Goal: Task Accomplishment & Management: Use online tool/utility

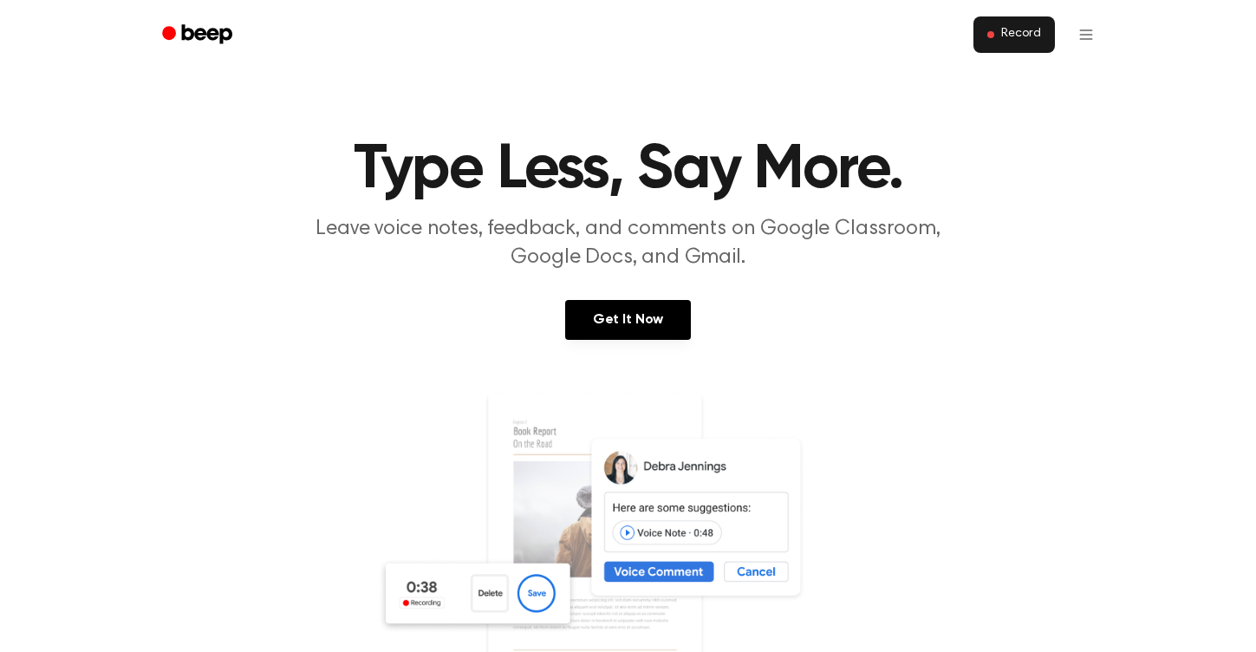
click at [1028, 29] on span "Record" at bounding box center [1020, 35] width 39 height 16
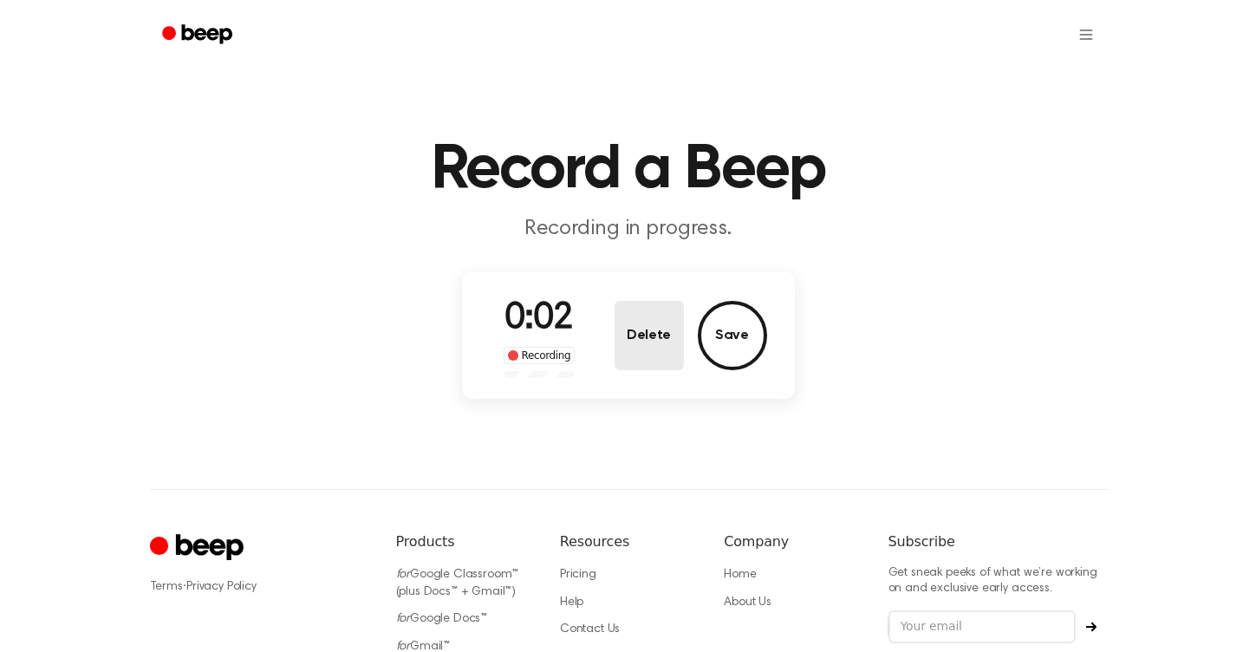
click at [668, 335] on button "Delete" at bounding box center [649, 335] width 69 height 69
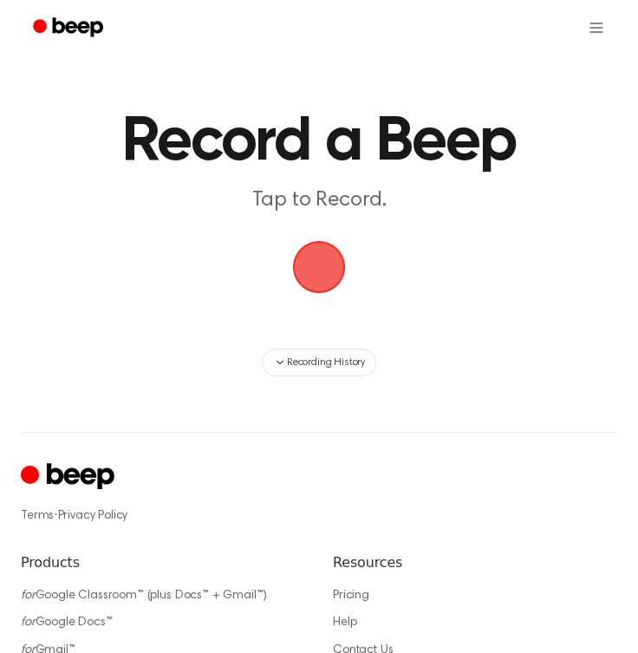
click at [332, 262] on span "button" at bounding box center [319, 267] width 49 height 49
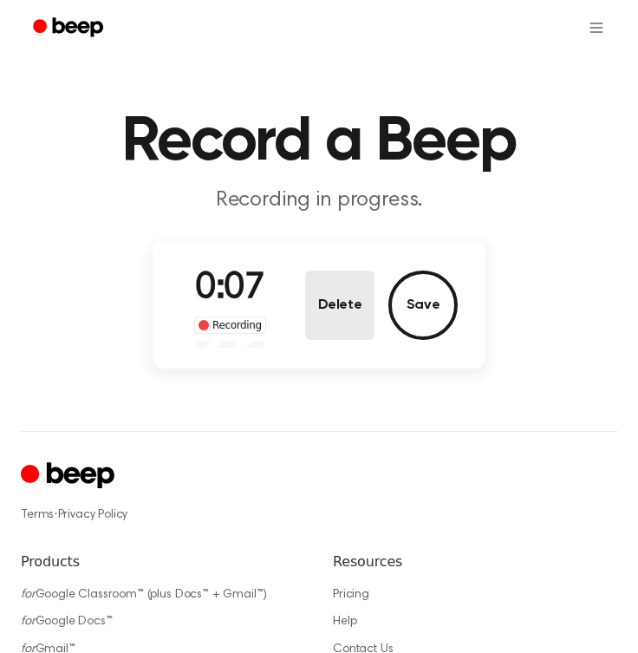
click at [340, 303] on button "Delete" at bounding box center [339, 304] width 69 height 69
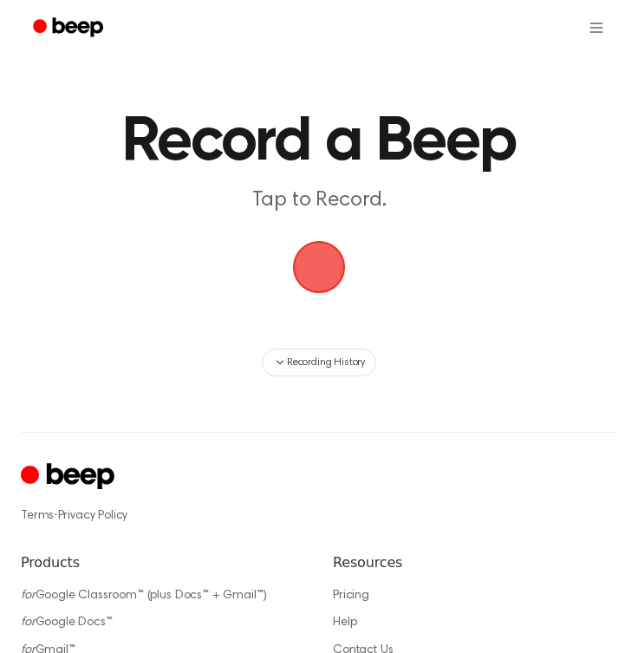
click at [319, 264] on span "button" at bounding box center [319, 267] width 49 height 49
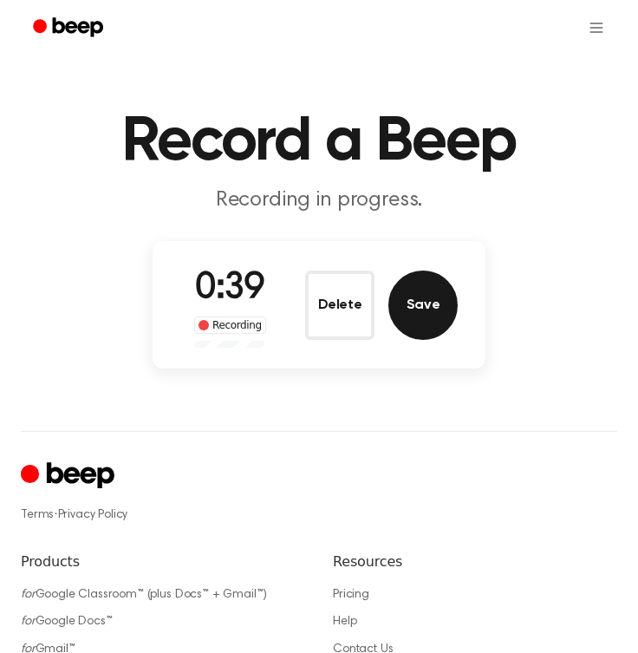
click at [413, 308] on button "Save" at bounding box center [422, 304] width 69 height 69
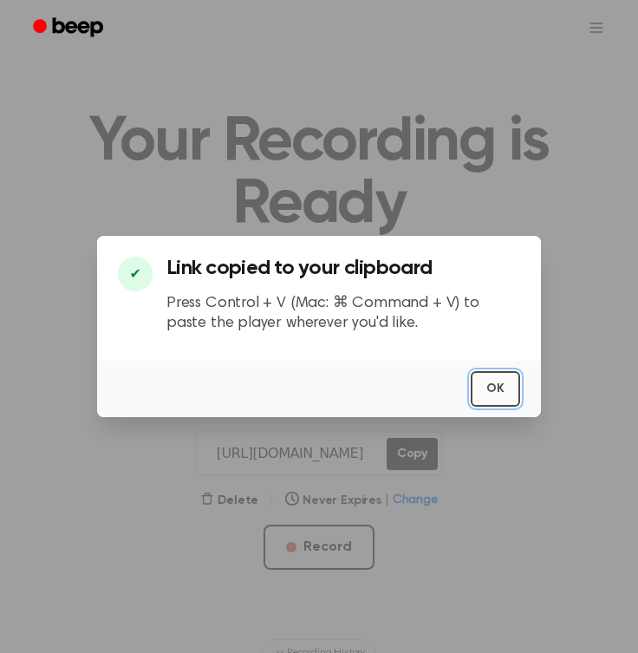
click at [498, 386] on button "OK" at bounding box center [495, 389] width 49 height 36
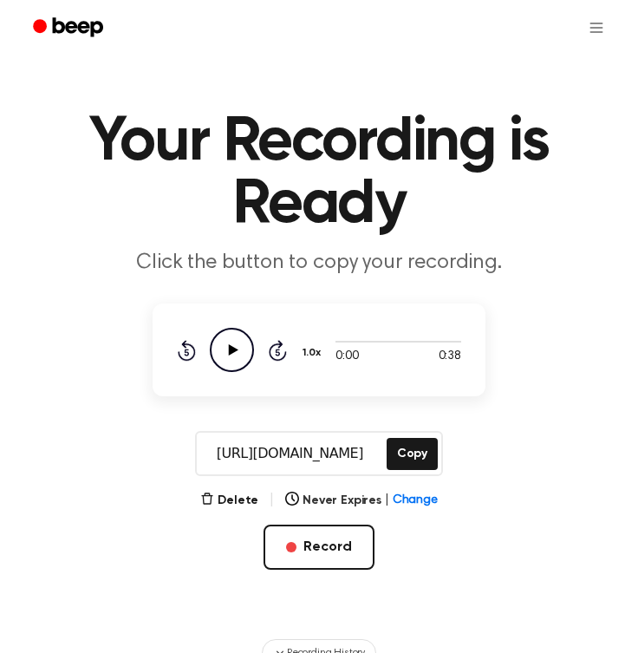
click at [227, 350] on icon "Play Audio" at bounding box center [232, 350] width 44 height 44
click at [227, 350] on icon "Pause Audio" at bounding box center [232, 350] width 44 height 44
click at [227, 350] on icon "Play Audio" at bounding box center [232, 350] width 44 height 44
click at [270, 344] on icon "Skip 5 seconds" at bounding box center [277, 350] width 19 height 23
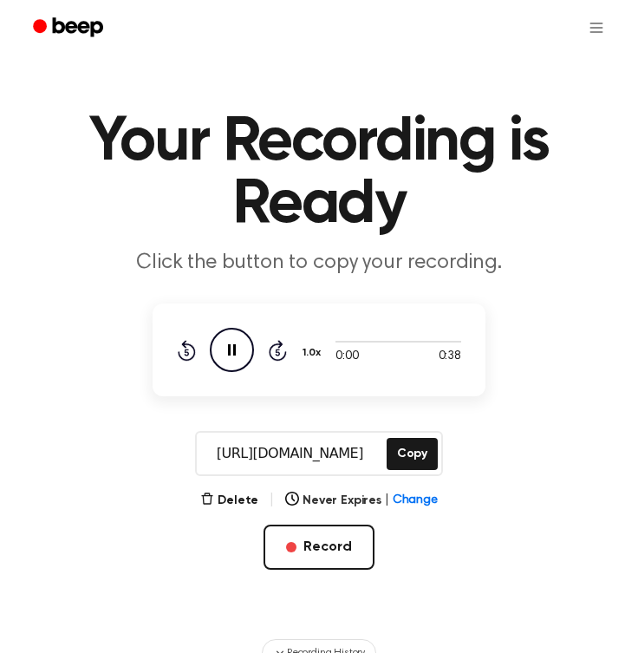
click at [284, 352] on icon at bounding box center [278, 350] width 18 height 21
click at [519, 429] on main "Your Recording is Ready Click the button to copy your recording. 0:00 0:38 1.0x…" at bounding box center [319, 333] width 638 height 667
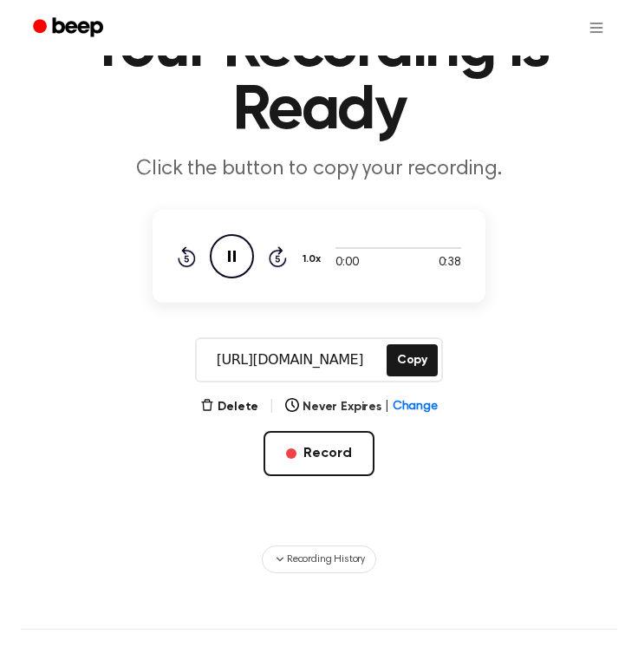
click at [231, 254] on icon "Pause Audio" at bounding box center [232, 256] width 44 height 44
click at [231, 254] on icon at bounding box center [234, 256] width 10 height 11
click at [231, 254] on icon "Pause Audio" at bounding box center [232, 256] width 44 height 44
click at [231, 254] on icon at bounding box center [234, 256] width 10 height 11
click at [231, 254] on icon "Pause Audio" at bounding box center [232, 256] width 44 height 44
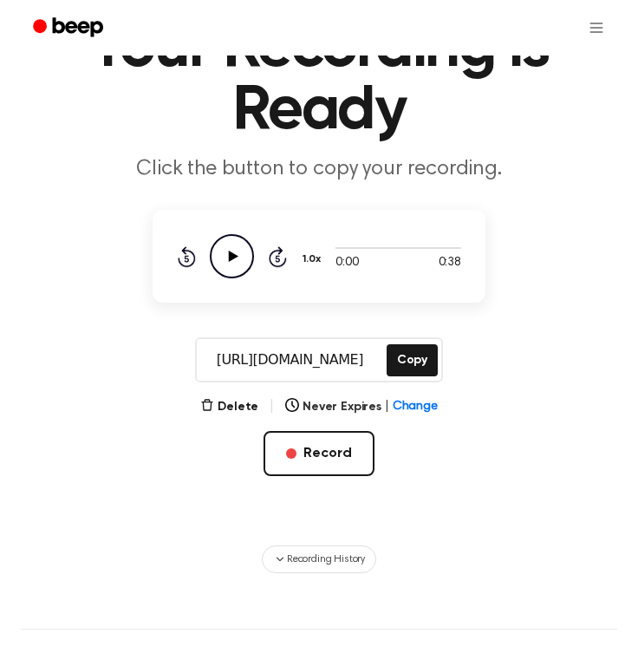
click at [231, 254] on icon at bounding box center [234, 256] width 10 height 11
click at [231, 254] on icon "Pause Audio" at bounding box center [232, 256] width 44 height 44
click at [182, 258] on icon "Rewind 5 seconds" at bounding box center [186, 256] width 19 height 23
drag, startPoint x: 330, startPoint y: 251, endPoint x: 352, endPoint y: 254, distance: 21.9
click at [352, 254] on div "0:00 0:38" at bounding box center [398, 256] width 126 height 32
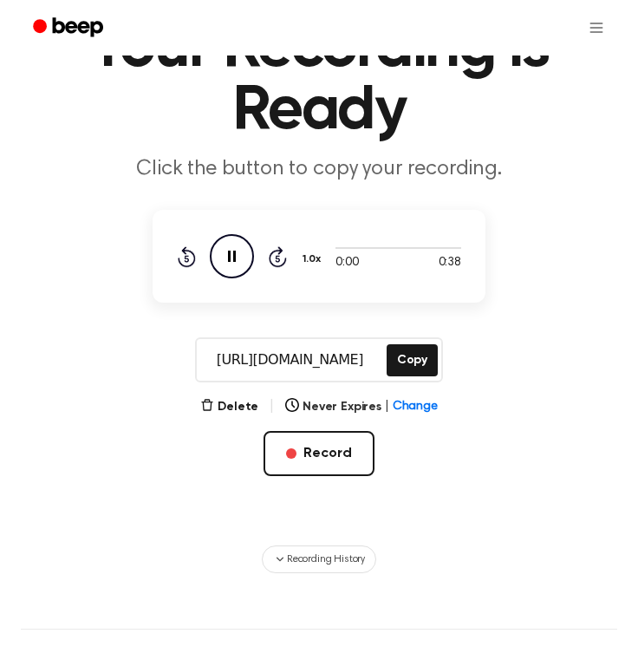
click at [335, 247] on span at bounding box center [329, 248] width 14 height 14
drag, startPoint x: 332, startPoint y: 247, endPoint x: 369, endPoint y: 250, distance: 37.4
click at [369, 250] on div at bounding box center [398, 247] width 126 height 14
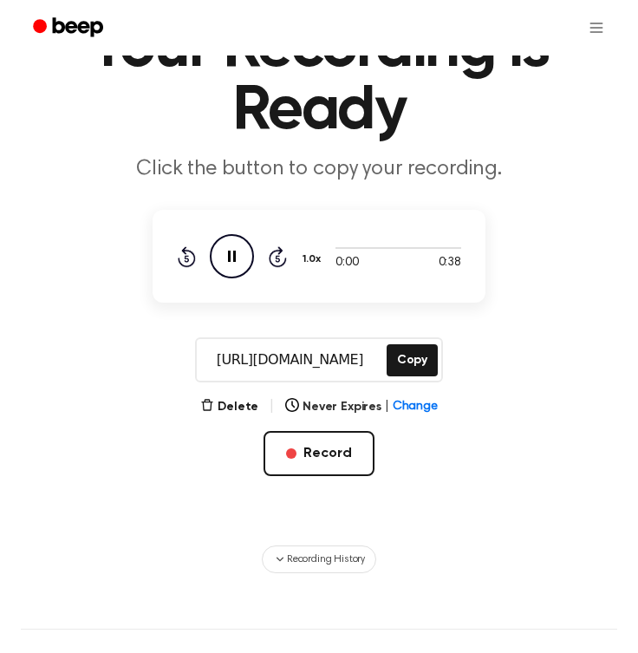
click at [339, 274] on div "0:00 0:38 1.0x Rewind 5 seconds Pause Audio Skip 5 seconds" at bounding box center [319, 256] width 284 height 44
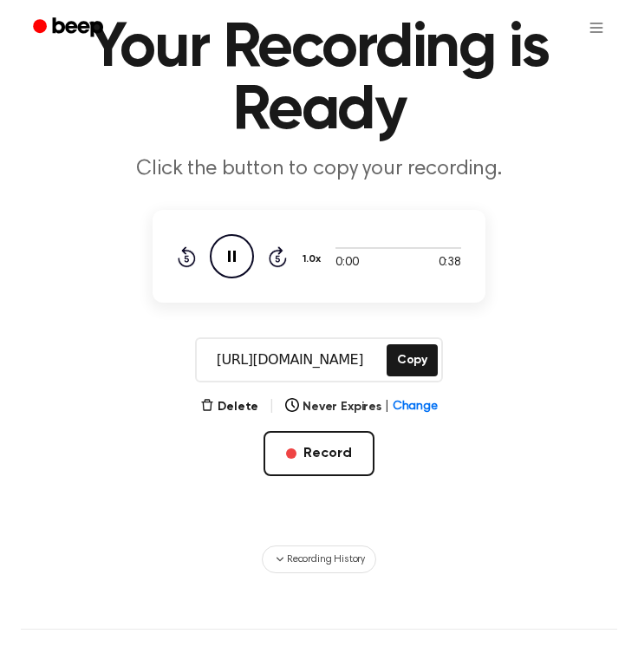
scroll to position [0, 0]
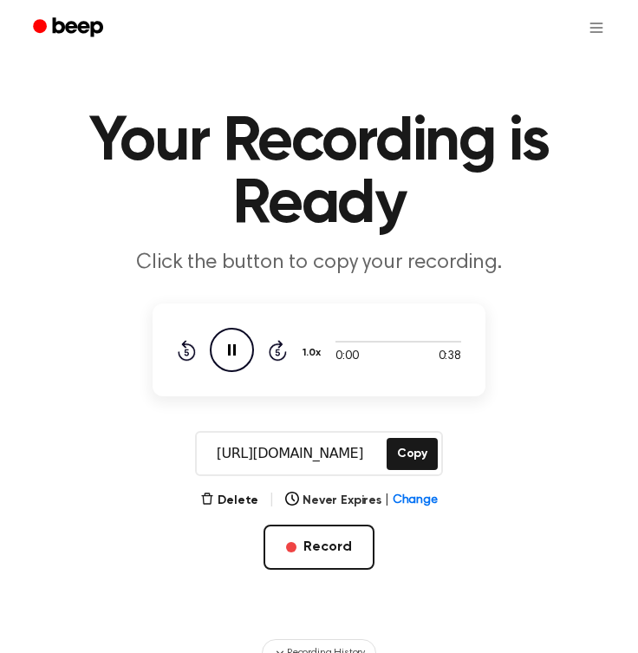
click at [229, 353] on icon at bounding box center [232, 349] width 8 height 11
click at [229, 353] on icon at bounding box center [234, 349] width 10 height 11
click at [229, 353] on icon at bounding box center [232, 349] width 8 height 11
click at [229, 353] on icon at bounding box center [234, 349] width 10 height 11
click at [244, 342] on icon "Pause Audio" at bounding box center [232, 350] width 44 height 44
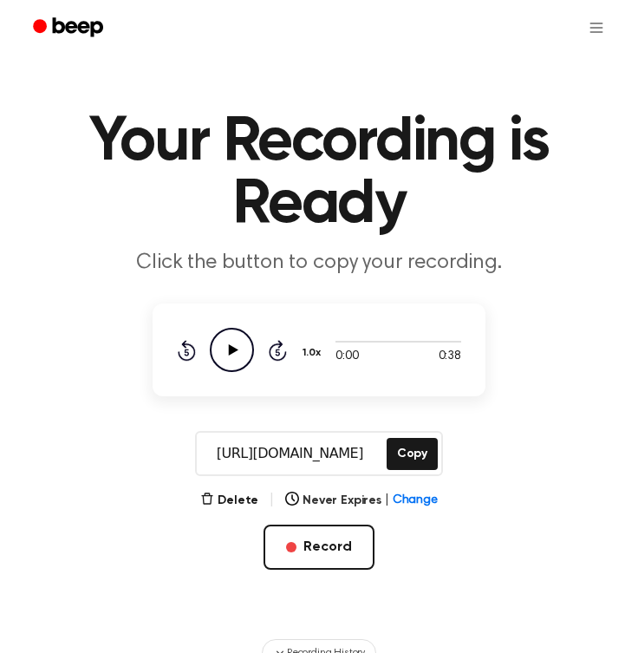
click at [296, 348] on div "0:00 0:38 1.0x Rewind 5 seconds Play Audio Skip 5 seconds" at bounding box center [319, 350] width 284 height 44
click at [314, 351] on button "1.0x" at bounding box center [314, 352] width 26 height 29
click at [214, 357] on div "0:00 0:38 1.0x Playback Speed 0.8x 1.0x 1.2x 1.5x 2.0x Rewind 5 seconds Play Au…" at bounding box center [319, 350] width 284 height 44
click at [227, 357] on icon "Play Audio" at bounding box center [232, 350] width 44 height 44
click at [227, 357] on icon "Pause Audio" at bounding box center [232, 350] width 44 height 44
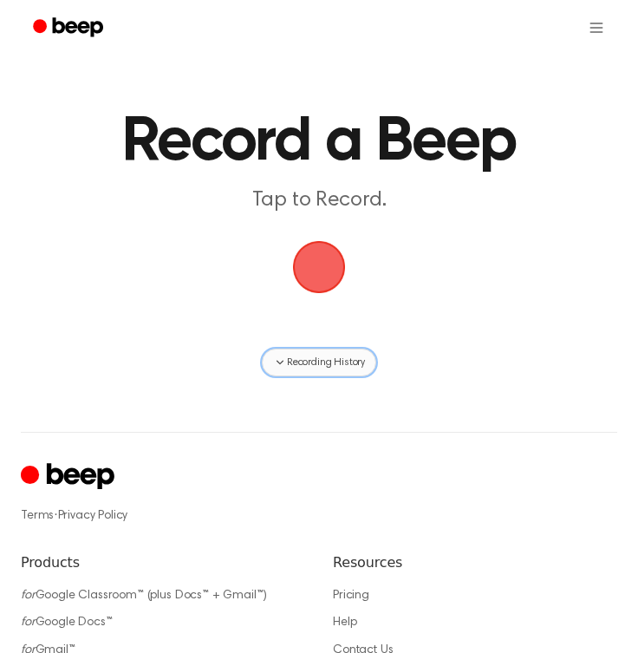
click at [320, 352] on button "Recording History" at bounding box center [319, 363] width 114 height 28
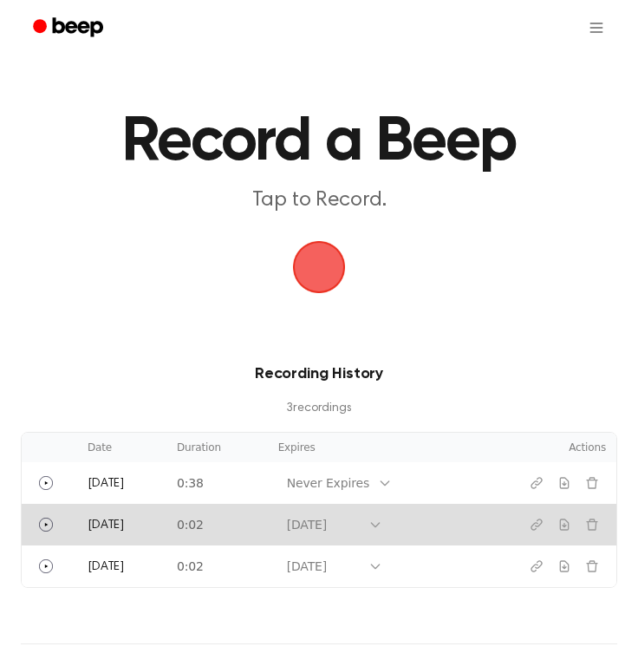
click at [236, 529] on td "0:02" at bounding box center [216, 525] width 101 height 42
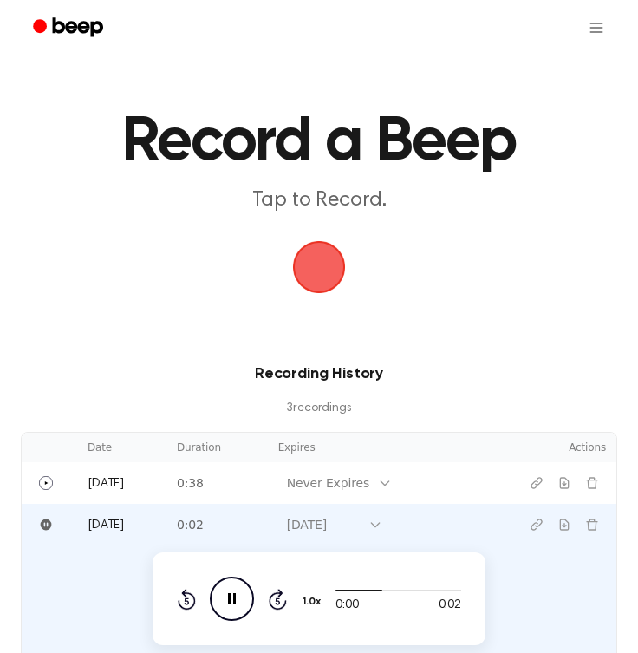
click at [228, 596] on icon at bounding box center [232, 598] width 8 height 11
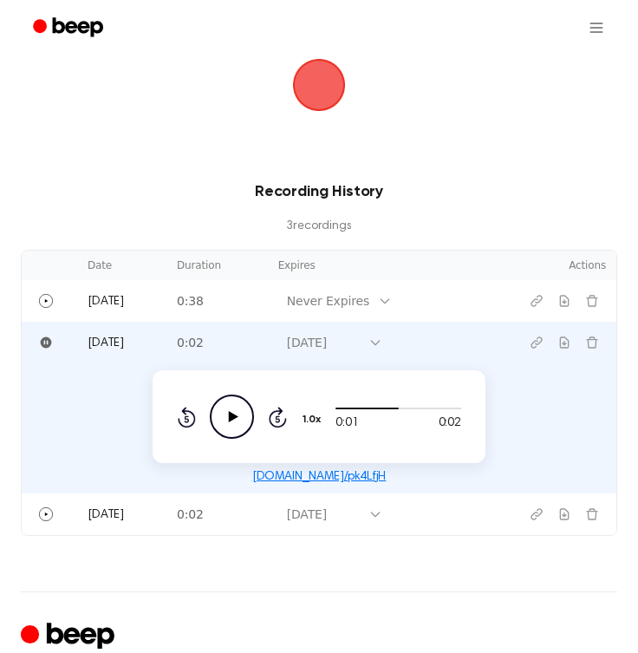
scroll to position [194, 0]
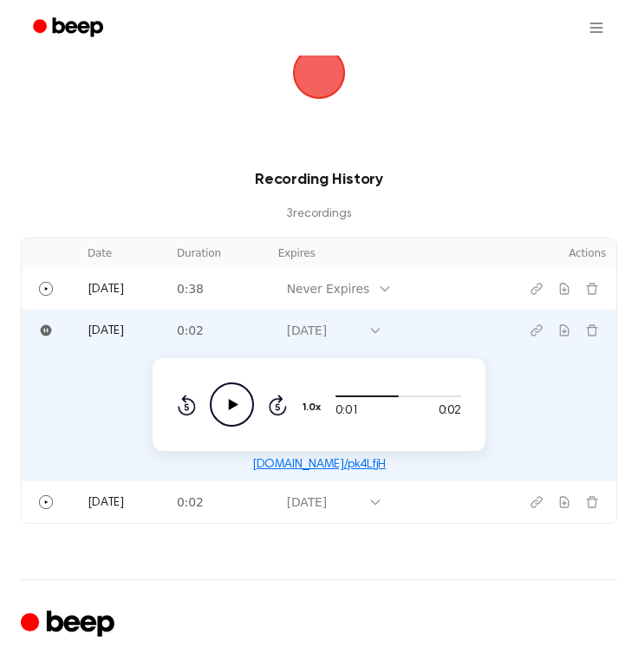
click at [224, 391] on icon "Play Audio" at bounding box center [232, 404] width 44 height 44
click at [133, 323] on td "[DATE]" at bounding box center [121, 330] width 89 height 42
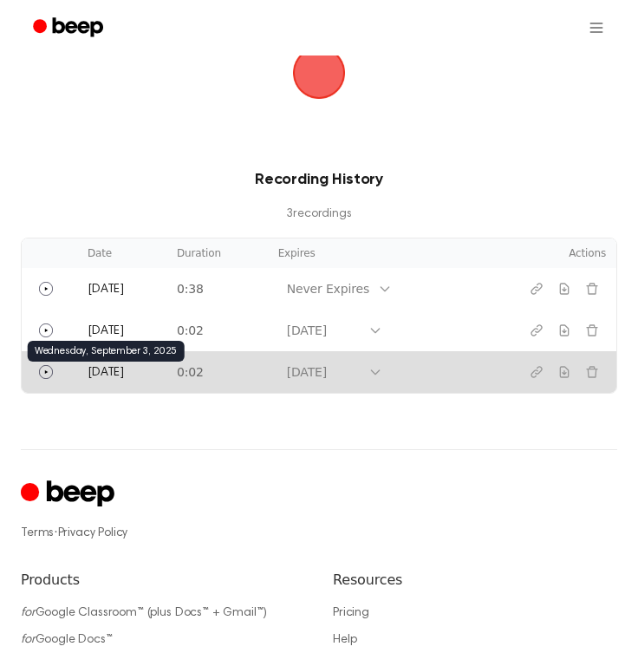
click at [124, 370] on span "[DATE]" at bounding box center [106, 373] width 36 height 12
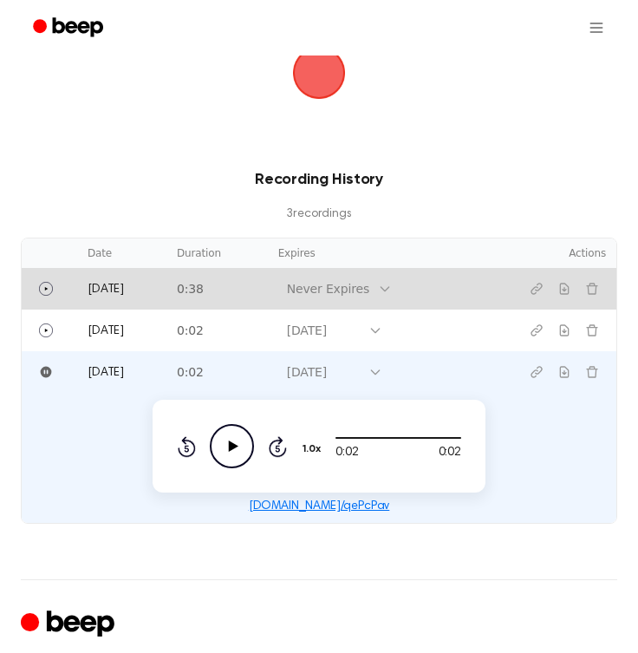
click at [74, 287] on td at bounding box center [49, 289] width 55 height 42
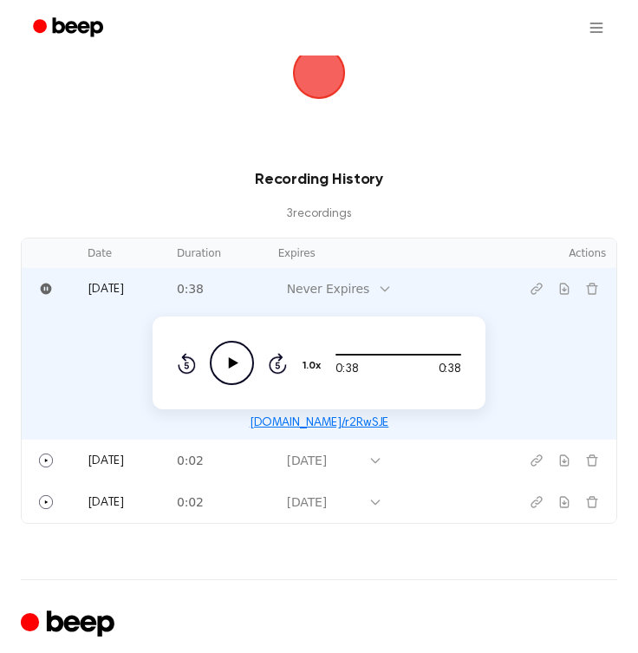
click at [56, 217] on p "3 recording s" at bounding box center [319, 214] width 541 height 18
click at [500, 179] on h3 "Recording History" at bounding box center [319, 179] width 541 height 23
click at [235, 367] on icon "Play Audio" at bounding box center [232, 363] width 44 height 44
click at [235, 367] on icon at bounding box center [232, 362] width 8 height 11
drag, startPoint x: 349, startPoint y: 360, endPoint x: 302, endPoint y: 365, distance: 47.1
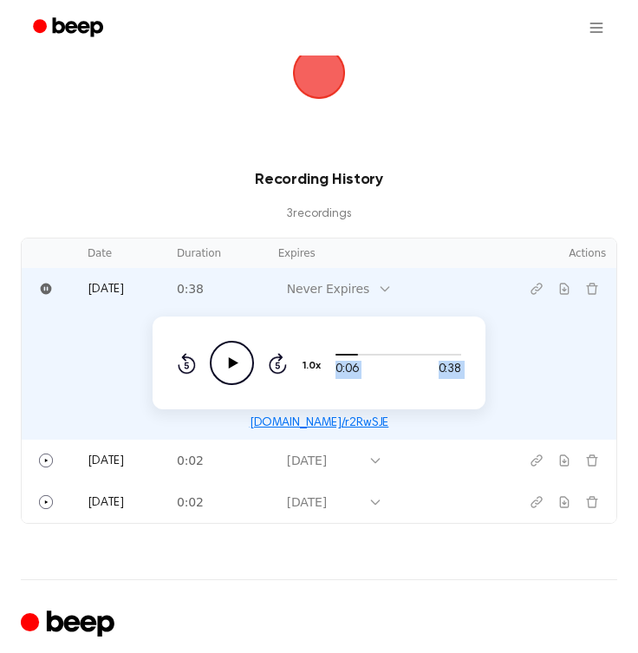
click at [301, 365] on div "0:06 0:38 1.0x Rewind 5 seconds Play Audio Skip 5 seconds" at bounding box center [319, 363] width 284 height 44
drag, startPoint x: 346, startPoint y: 354, endPoint x: 336, endPoint y: 354, distance: 9.5
click at [336, 354] on div at bounding box center [346, 355] width 23 height 2
drag, startPoint x: 329, startPoint y: 355, endPoint x: 363, endPoint y: 357, distance: 33.9
click at [363, 357] on div at bounding box center [398, 354] width 126 height 14
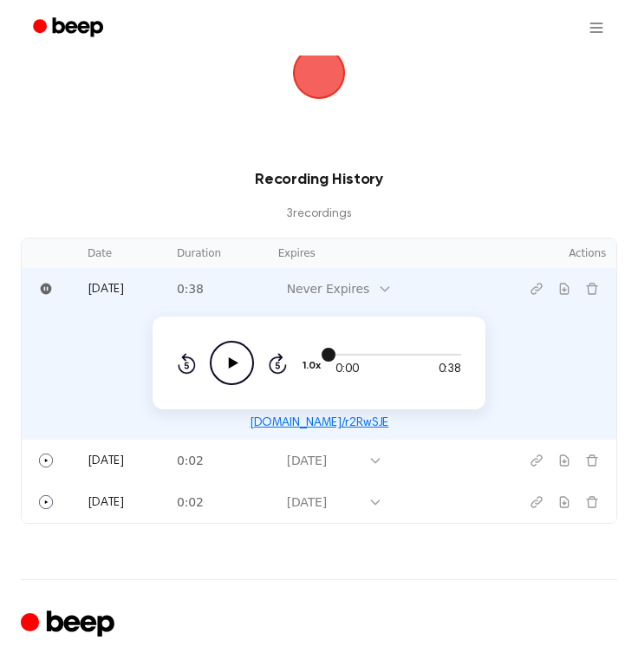
click at [333, 354] on span at bounding box center [329, 355] width 14 height 14
click at [334, 354] on span at bounding box center [329, 355] width 14 height 14
click at [338, 354] on div at bounding box center [398, 355] width 126 height 2
click at [341, 355] on div at bounding box center [398, 355] width 126 height 2
click at [239, 369] on icon "Play Audio" at bounding box center [232, 363] width 44 height 44
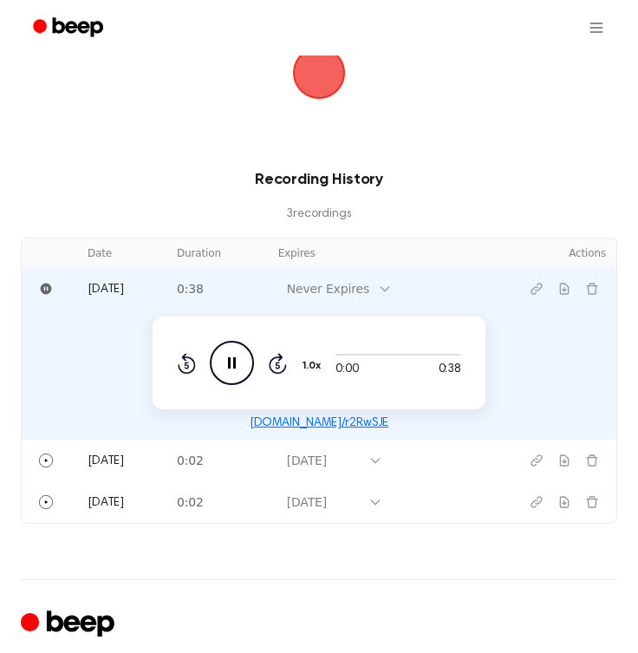
click at [240, 369] on icon "Pause Audio" at bounding box center [232, 363] width 44 height 44
click at [236, 349] on icon "Play Audio" at bounding box center [232, 363] width 44 height 44
click at [335, 355] on span at bounding box center [336, 355] width 14 height 14
drag, startPoint x: 360, startPoint y: 355, endPoint x: 334, endPoint y: 359, distance: 26.4
click at [334, 359] on div "0:20 0:38 1.0x Rewind 5 seconds Pause Audio Skip 5 seconds" at bounding box center [319, 363] width 284 height 44
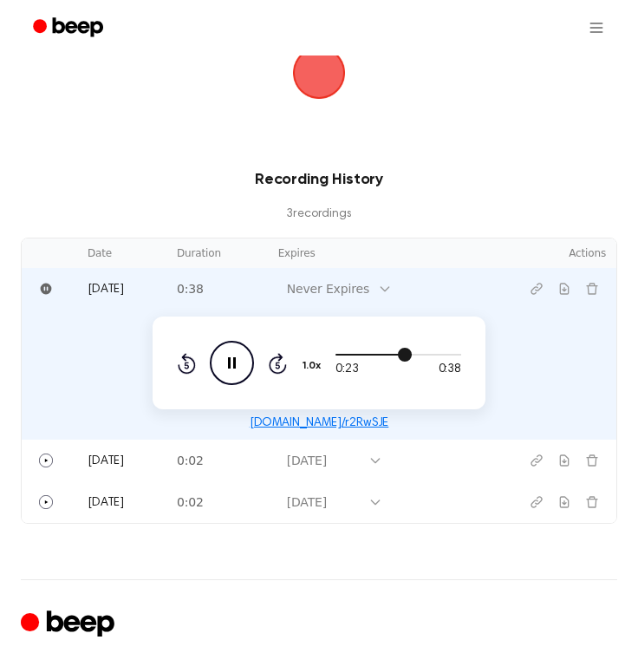
drag, startPoint x: 399, startPoint y: 354, endPoint x: 349, endPoint y: 357, distance: 50.4
click at [348, 357] on div at bounding box center [398, 354] width 126 height 14
click at [333, 355] on span at bounding box center [334, 355] width 14 height 14
click at [333, 355] on span at bounding box center [332, 355] width 14 height 14
click at [337, 353] on span at bounding box center [334, 355] width 14 height 14
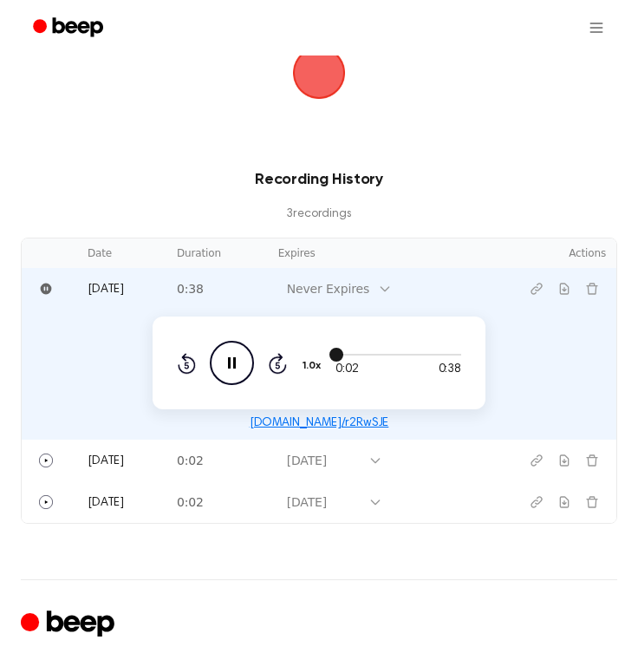
click at [345, 356] on div at bounding box center [398, 354] width 126 height 14
click at [352, 354] on div at bounding box center [398, 355] width 126 height 2
click at [349, 351] on div at bounding box center [398, 354] width 126 height 14
click at [234, 358] on icon at bounding box center [232, 362] width 8 height 11
drag, startPoint x: 344, startPoint y: 355, endPoint x: 303, endPoint y: 354, distance: 40.8
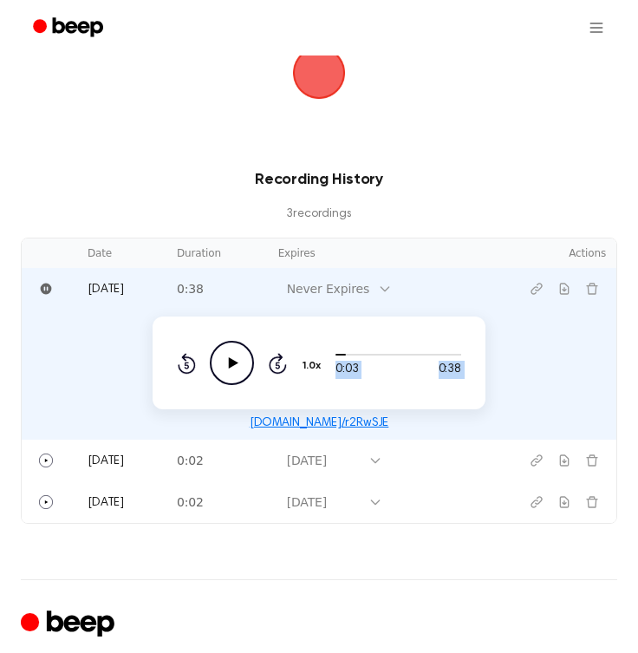
click at [303, 354] on div "0:03 0:38 1.0x Rewind 5 seconds Play Audio Skip 5 seconds" at bounding box center [319, 363] width 284 height 44
click at [333, 356] on span at bounding box center [339, 355] width 14 height 14
click at [238, 368] on icon "Play Audio" at bounding box center [232, 363] width 44 height 44
click at [238, 368] on icon "Pause Audio" at bounding box center [232, 363] width 44 height 44
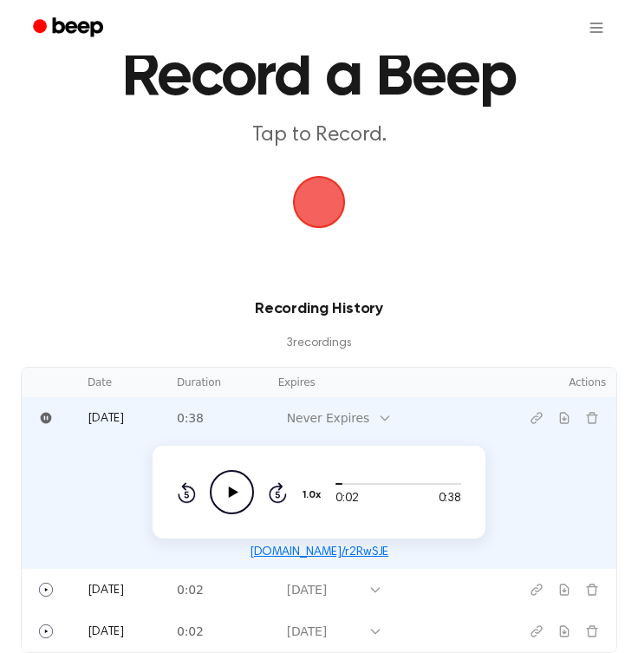
scroll to position [54, 0]
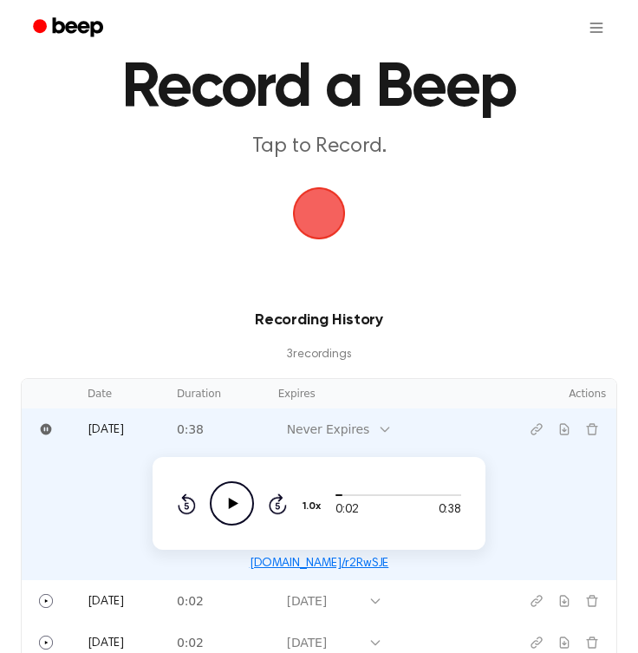
click at [427, 273] on main "Record a Beep Tap to Record. Recording History 3 recording s Date Duration Expi…" at bounding box center [319, 305] width 638 height 718
click at [317, 564] on link "beep.audio/r2RwSJE" at bounding box center [320, 563] width 140 height 12
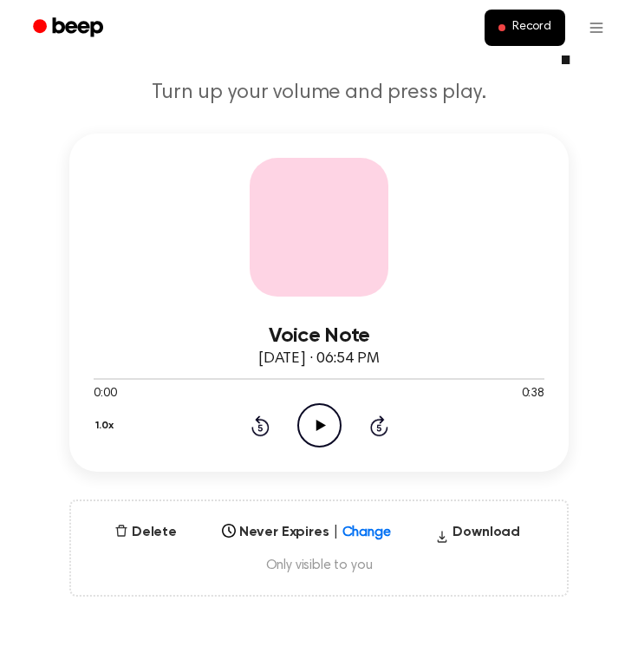
scroll to position [118, 0]
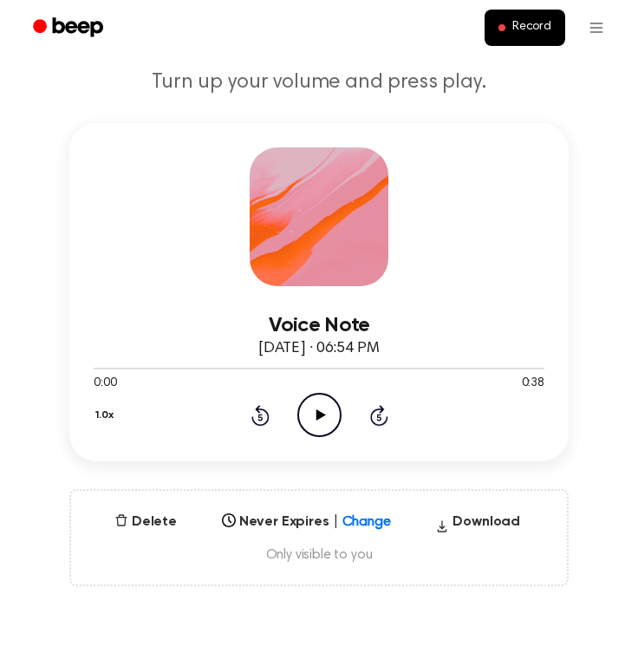
click at [311, 427] on icon "Play Audio" at bounding box center [319, 415] width 44 height 44
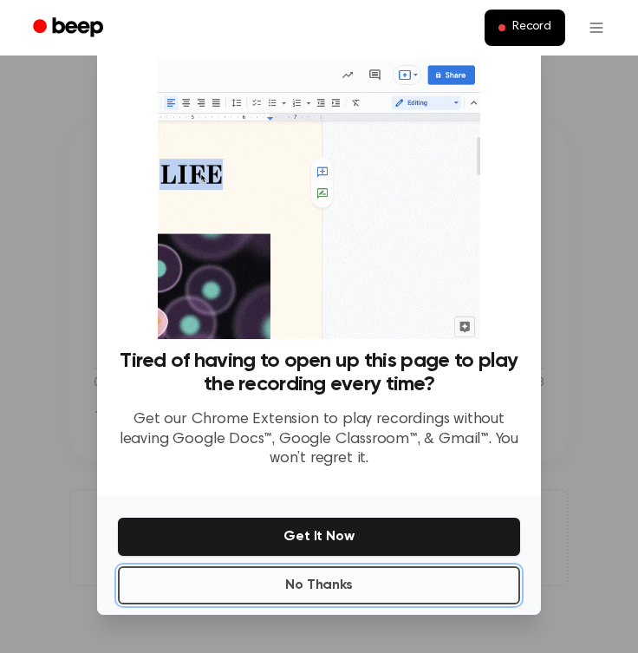
click at [362, 593] on button "No Thanks" at bounding box center [319, 585] width 402 height 38
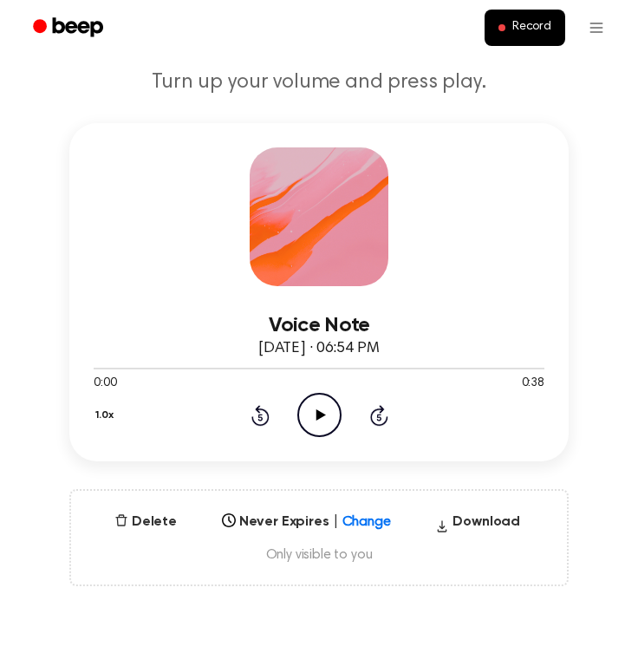
click at [330, 413] on icon "Play Audio" at bounding box center [319, 415] width 44 height 44
click at [330, 413] on icon "Pause Audio" at bounding box center [319, 415] width 44 height 44
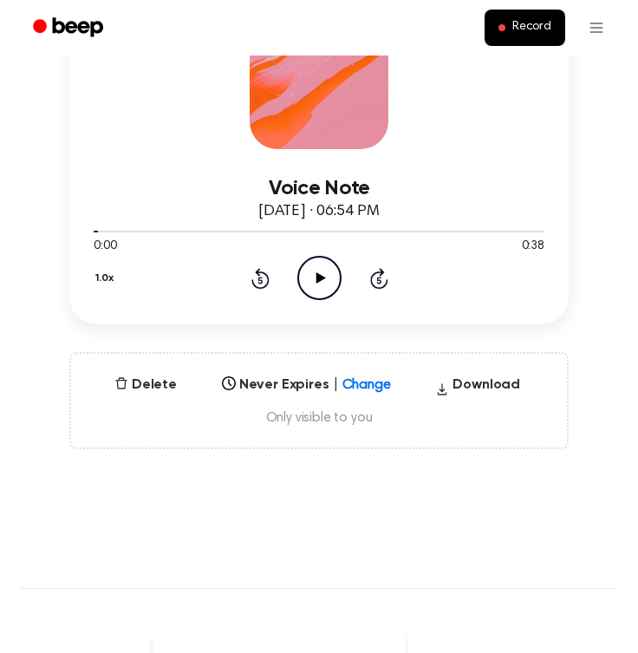
scroll to position [243, 0]
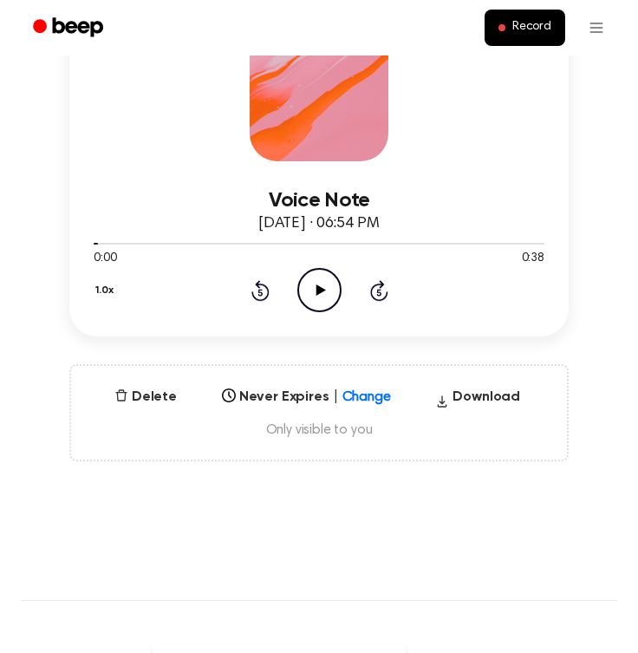
click at [320, 296] on icon "Play Audio" at bounding box center [319, 290] width 44 height 44
click at [320, 296] on icon "Pause Audio" at bounding box center [319, 290] width 44 height 44
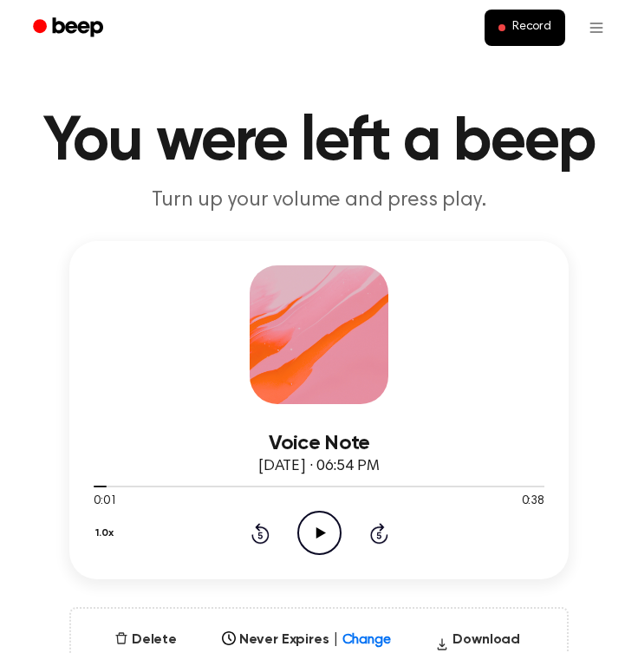
drag, startPoint x: 106, startPoint y: 486, endPoint x: 75, endPoint y: 488, distance: 31.3
click at [75, 488] on div "Voice Note September 24, 2025 · 06:54 PM 0:01 0:38 Your browser does not suppor…" at bounding box center [318, 410] width 499 height 338
click at [105, 487] on span at bounding box center [100, 486] width 14 height 14
click at [104, 487] on div at bounding box center [319, 486] width 451 height 14
click at [46, 401] on div "Voice Note September 24, 2025 · 06:54 PM 0:00 0:38 Your browser does not suppor…" at bounding box center [319, 472] width 596 height 463
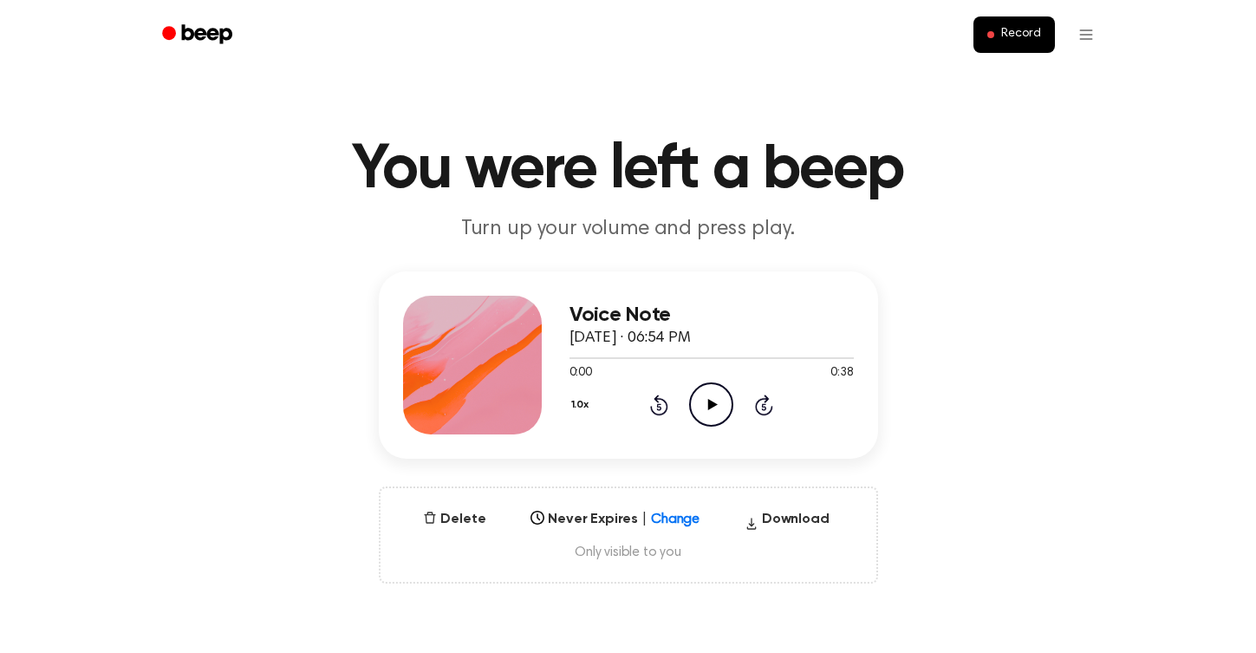
click at [637, 395] on icon "Play Audio" at bounding box center [711, 404] width 44 height 44
click at [637, 395] on icon "Pause Audio" at bounding box center [711, 404] width 44 height 44
